Goal: Information Seeking & Learning: Learn about a topic

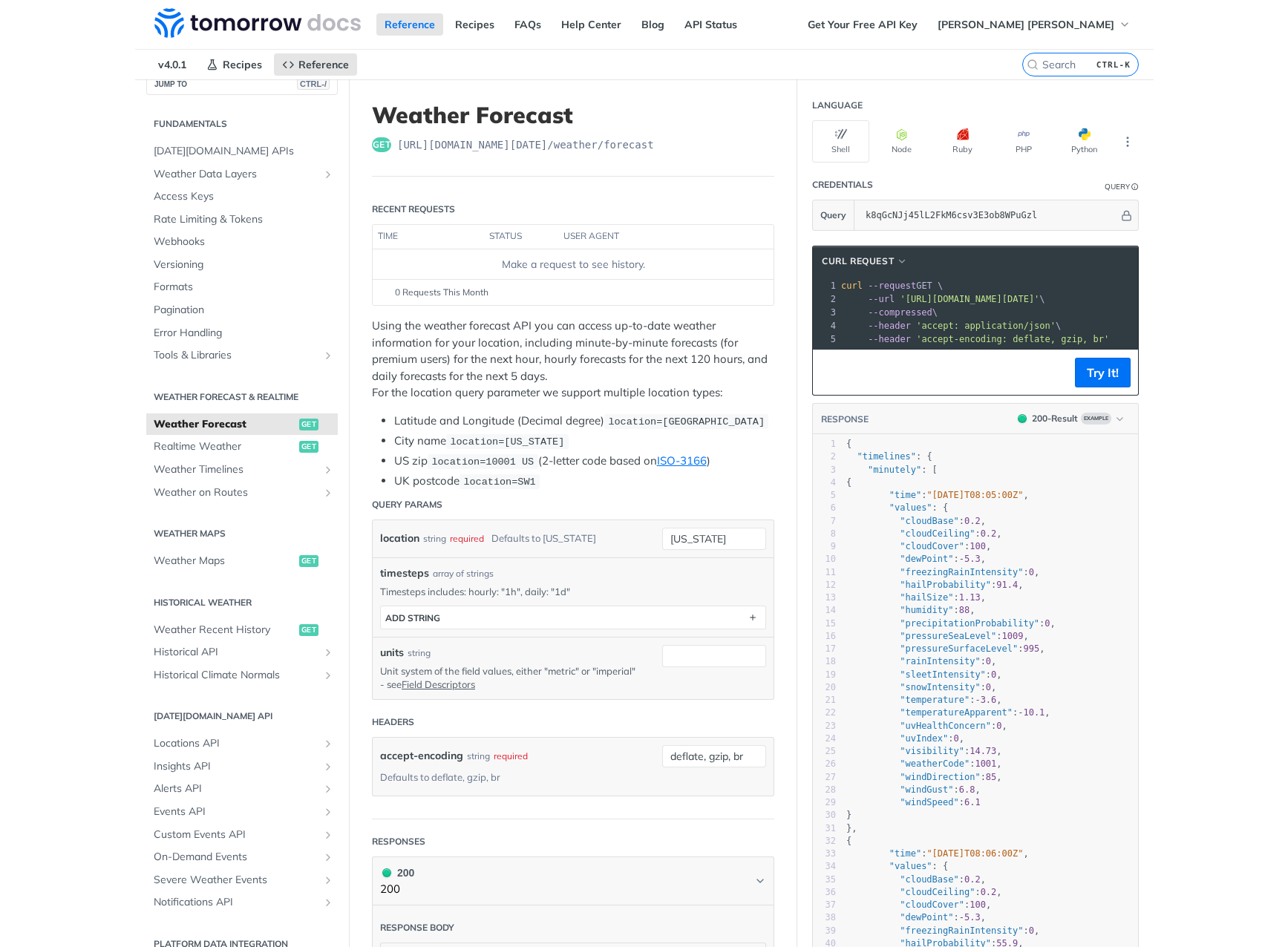
scroll to position [40, 0]
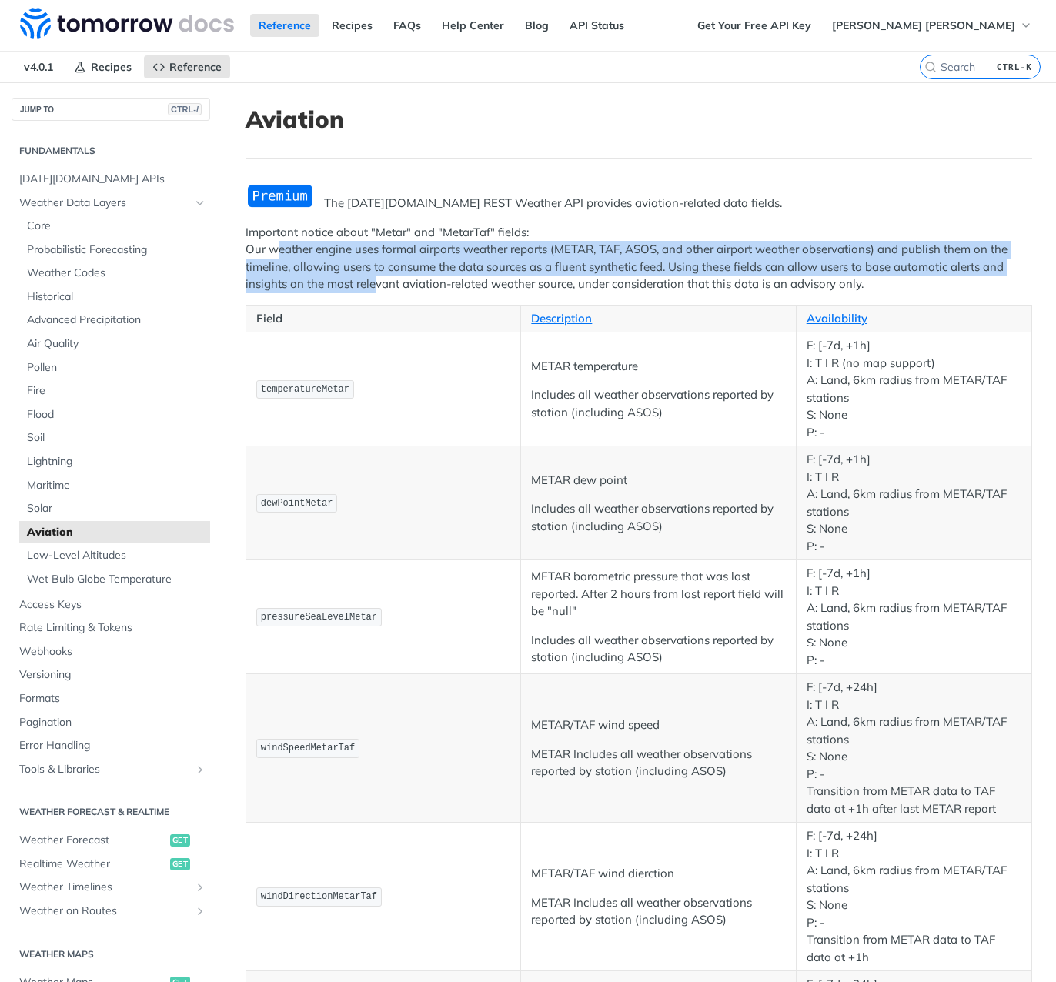
drag, startPoint x: 281, startPoint y: 252, endPoint x: 375, endPoint y: 276, distance: 97.0
click at [375, 276] on p "Important notice about "Metar" and "MetarTaf" fields: Our weather engine uses f…" at bounding box center [638, 258] width 786 height 69
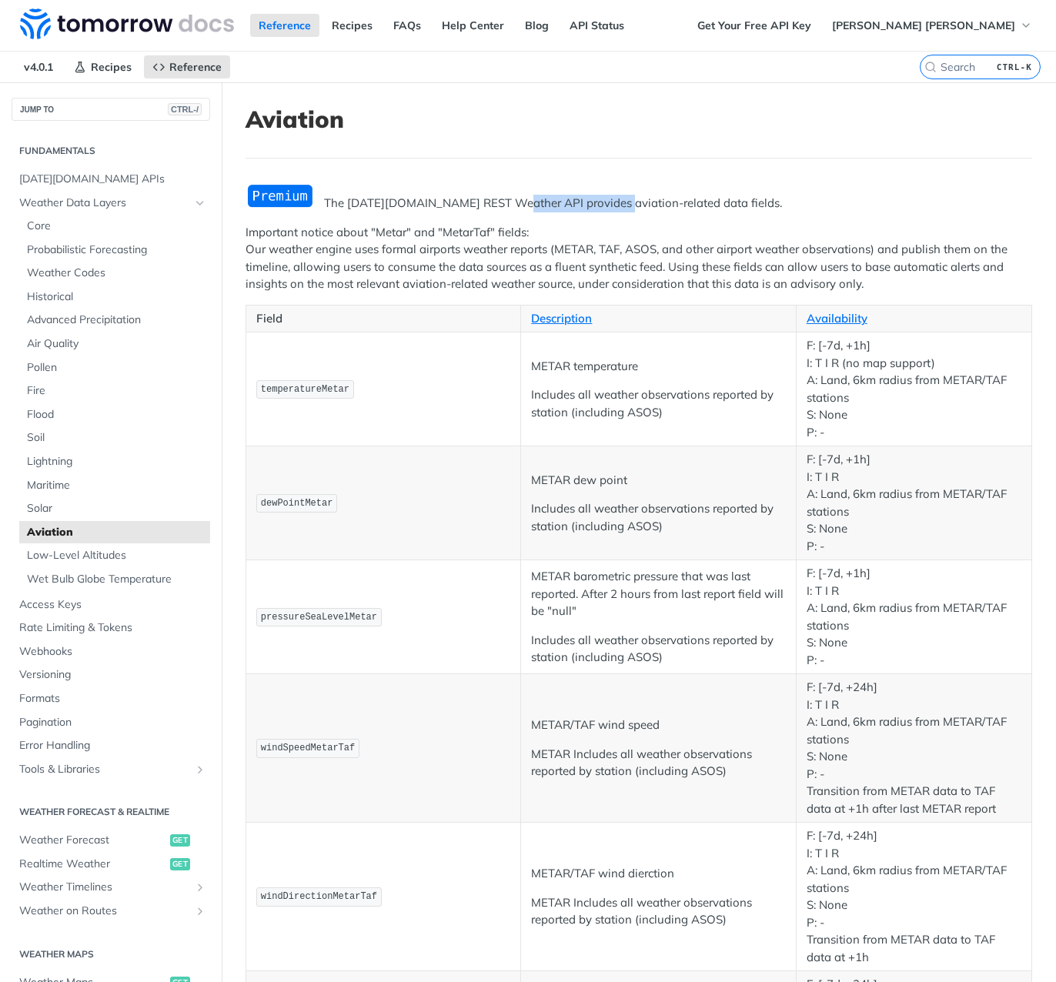
drag, startPoint x: 510, startPoint y: 206, endPoint x: 607, endPoint y: 203, distance: 97.0
click at [607, 203] on p "The [DATE][DOMAIN_NAME] REST Weather API provides aviation-related data fields." at bounding box center [638, 204] width 786 height 18
click at [607, 202] on p "The [DATE][DOMAIN_NAME] REST Weather API provides aviation-related data fields." at bounding box center [638, 204] width 786 height 18
click at [50, 222] on span "Core" at bounding box center [116, 225] width 179 height 15
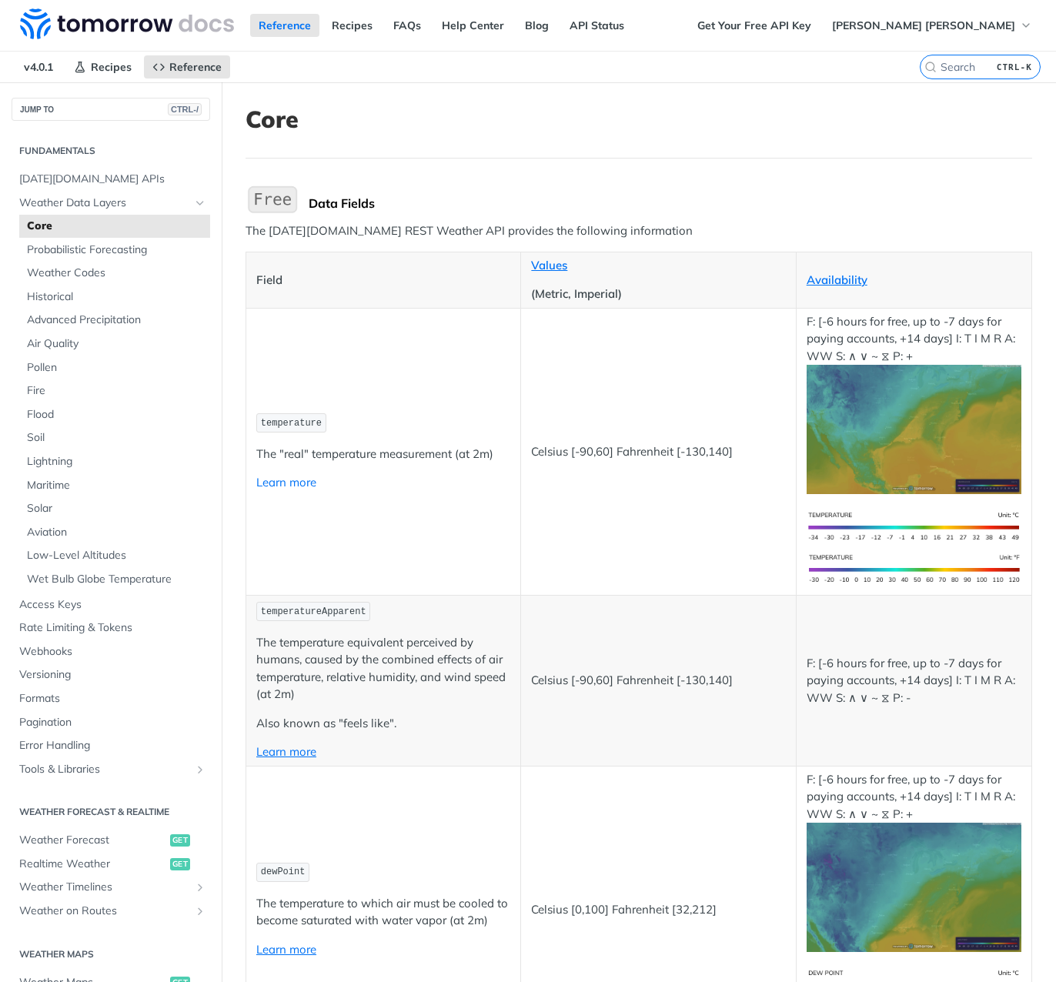
click at [280, 475] on link "Learn more" at bounding box center [286, 482] width 60 height 15
drag, startPoint x: 309, startPoint y: 451, endPoint x: 419, endPoint y: 452, distance: 110.8
click at [419, 452] on p "The "real" temperature measurement (at 2m)" at bounding box center [383, 454] width 254 height 18
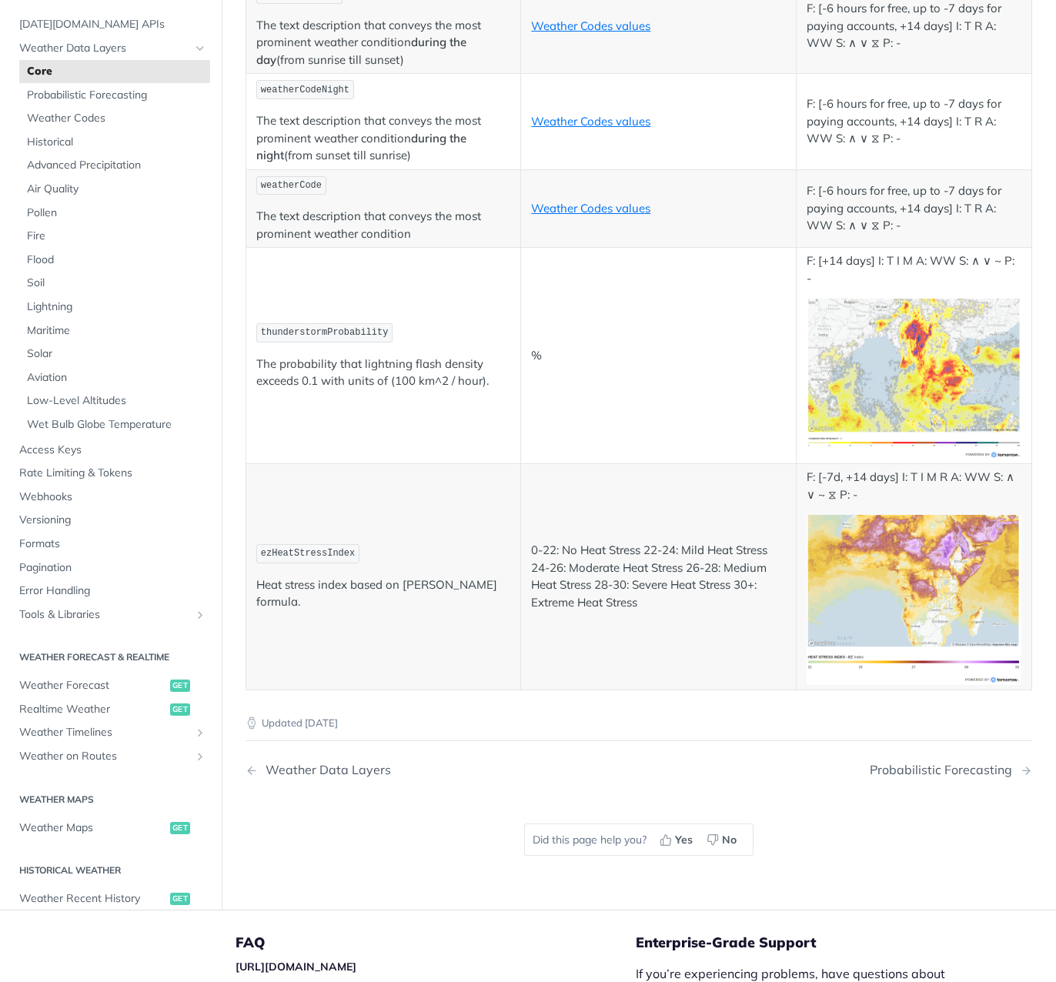
scroll to position [7666, 0]
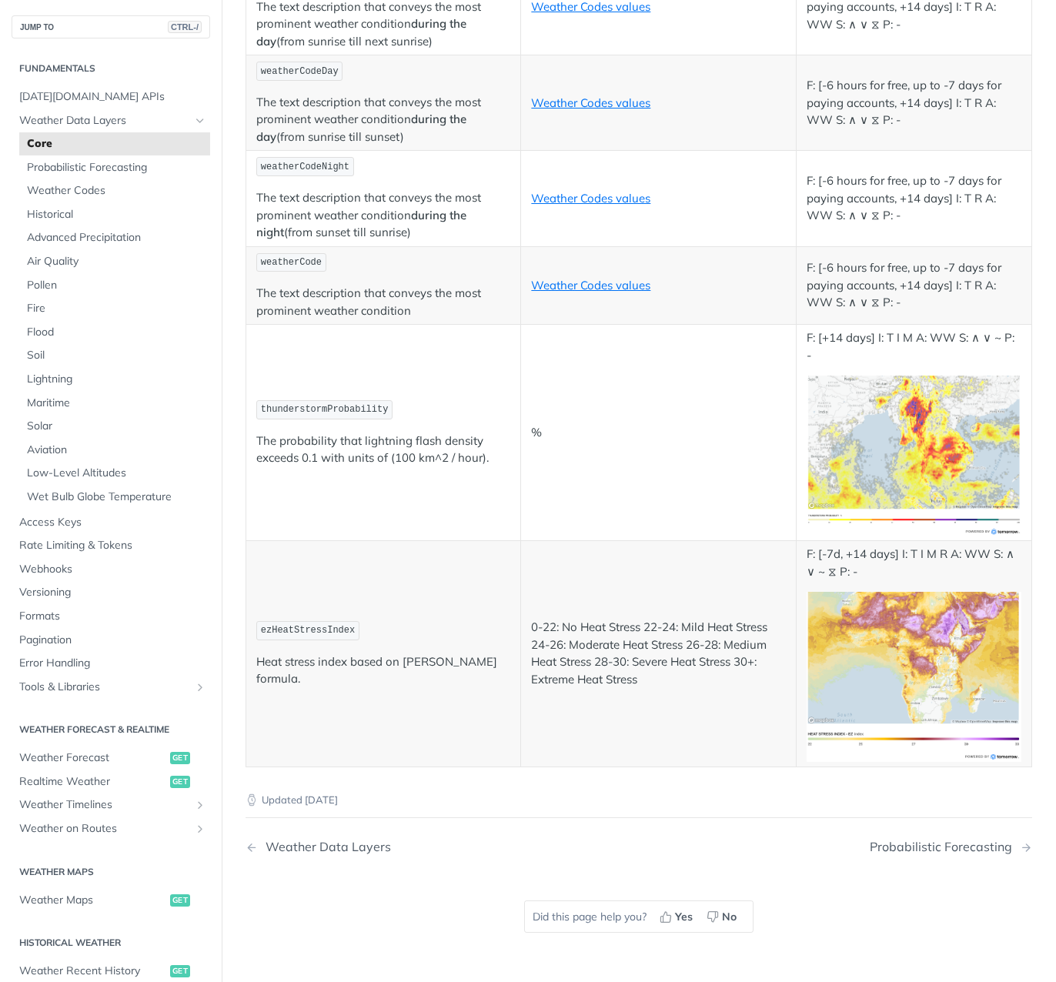
click at [481, 155] on p "weatherCodeNight" at bounding box center [383, 166] width 254 height 22
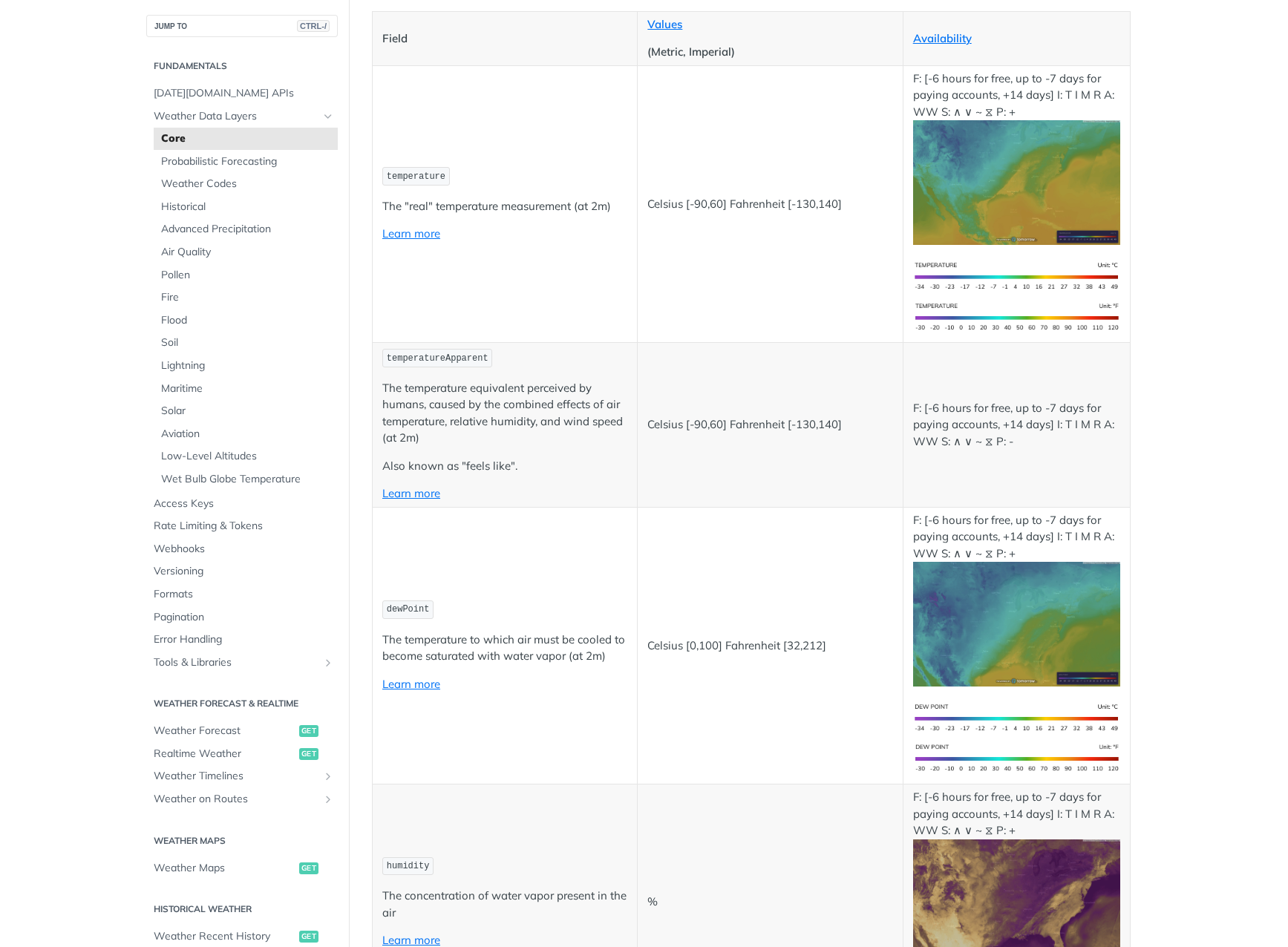
scroll to position [0, 0]
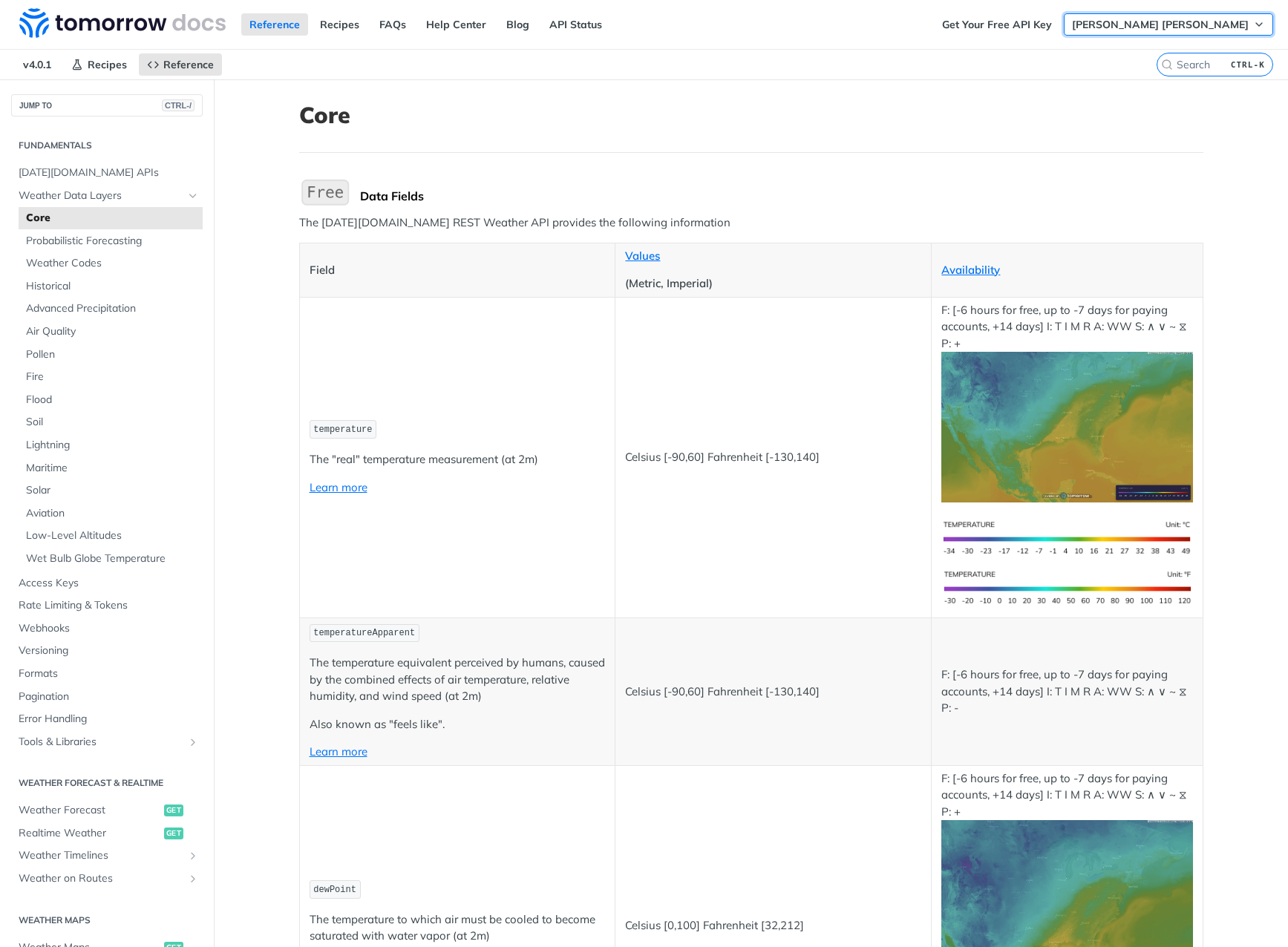
click at [1018, 22] on span "[PERSON_NAME] [PERSON_NAME]" at bounding box center [1160, 24] width 177 height 14
